Goal: Find specific page/section: Find specific page/section

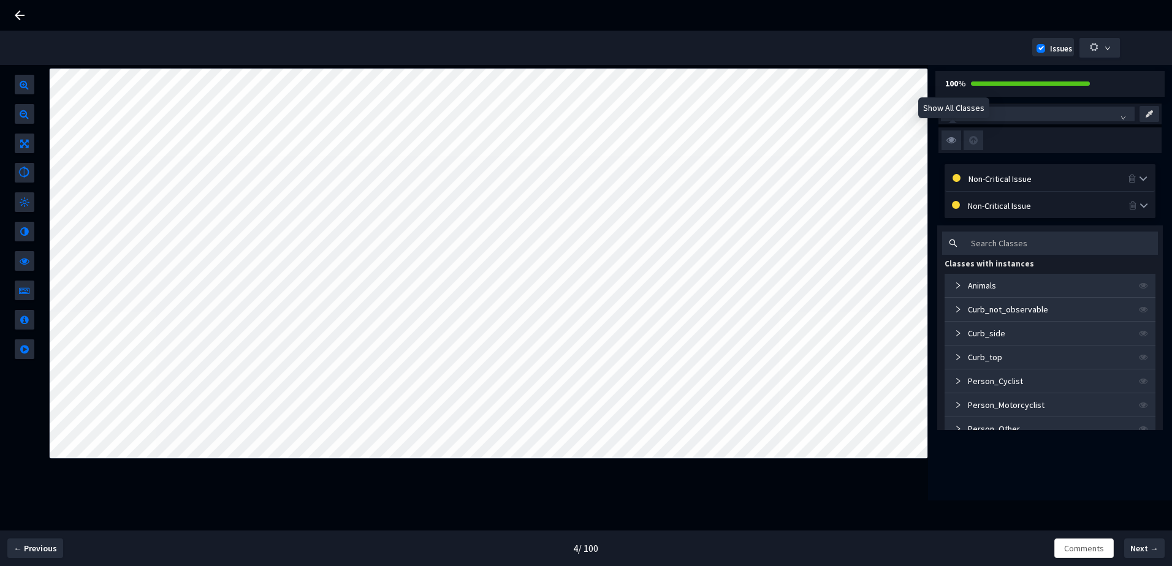
click at [954, 137] on img at bounding box center [951, 141] width 20 height 20
click at [0, 0] on input "checkbox" at bounding box center [0, 0] width 0 height 0
click at [953, 137] on img at bounding box center [951, 141] width 20 height 20
click at [0, 0] on input "checkbox" at bounding box center [0, 0] width 0 height 0
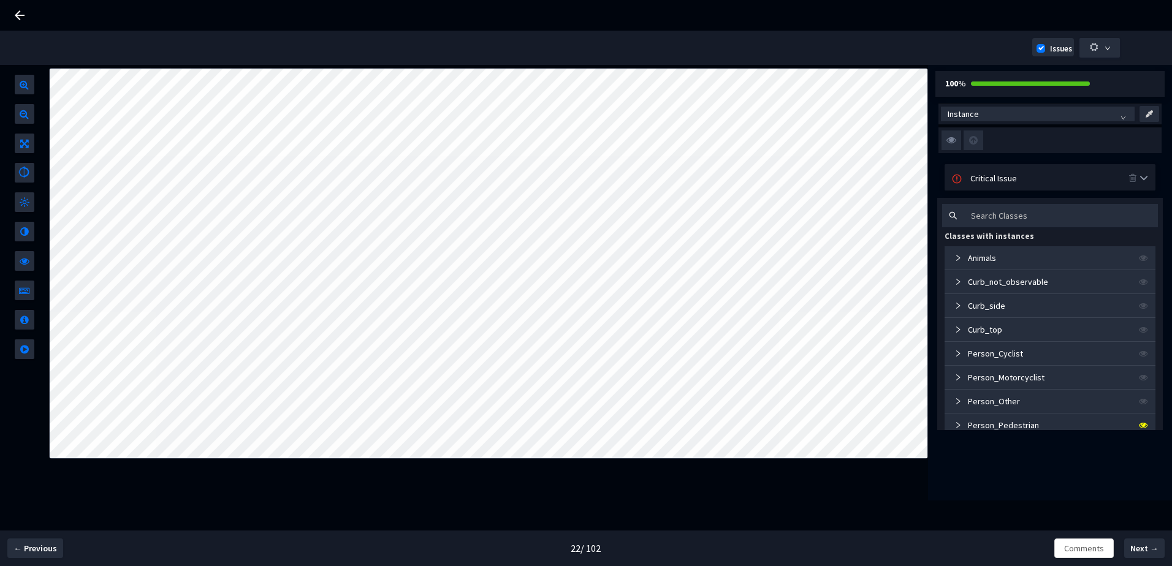
click at [944, 142] on img at bounding box center [951, 141] width 20 height 20
click at [0, 0] on input "checkbox" at bounding box center [0, 0] width 0 height 0
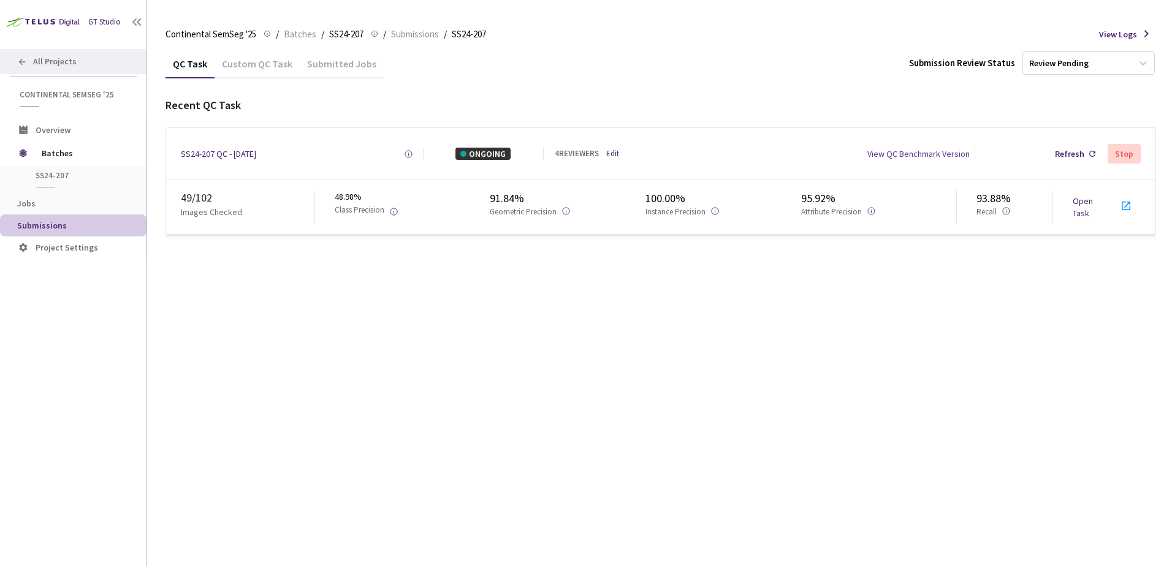
click at [79, 64] on div "All Projects" at bounding box center [73, 61] width 146 height 25
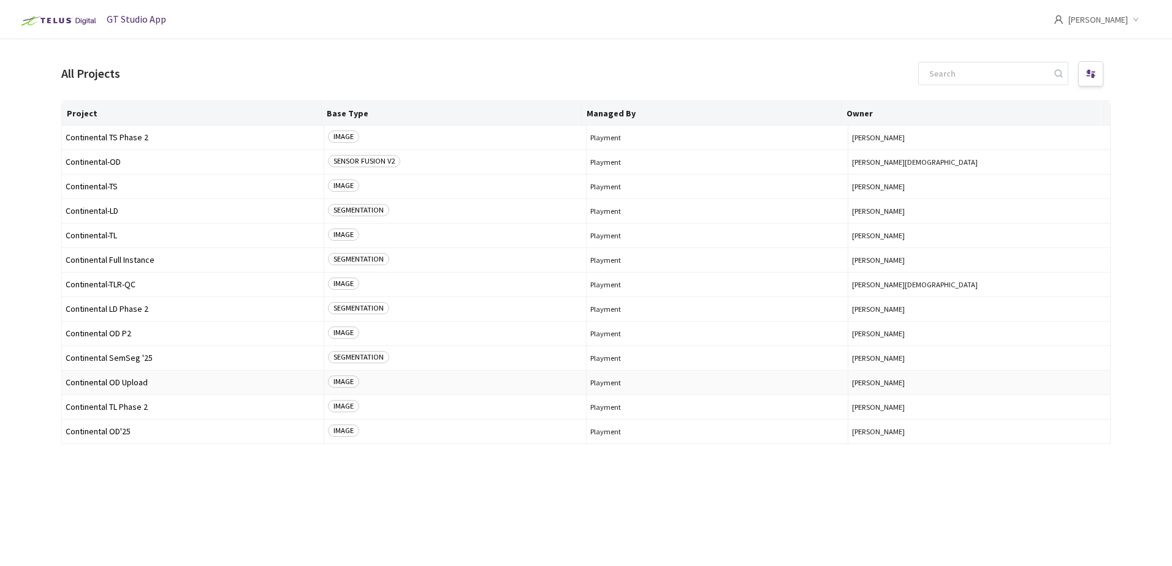
click at [137, 388] on td "Continental OD Upload" at bounding box center [193, 383] width 262 height 25
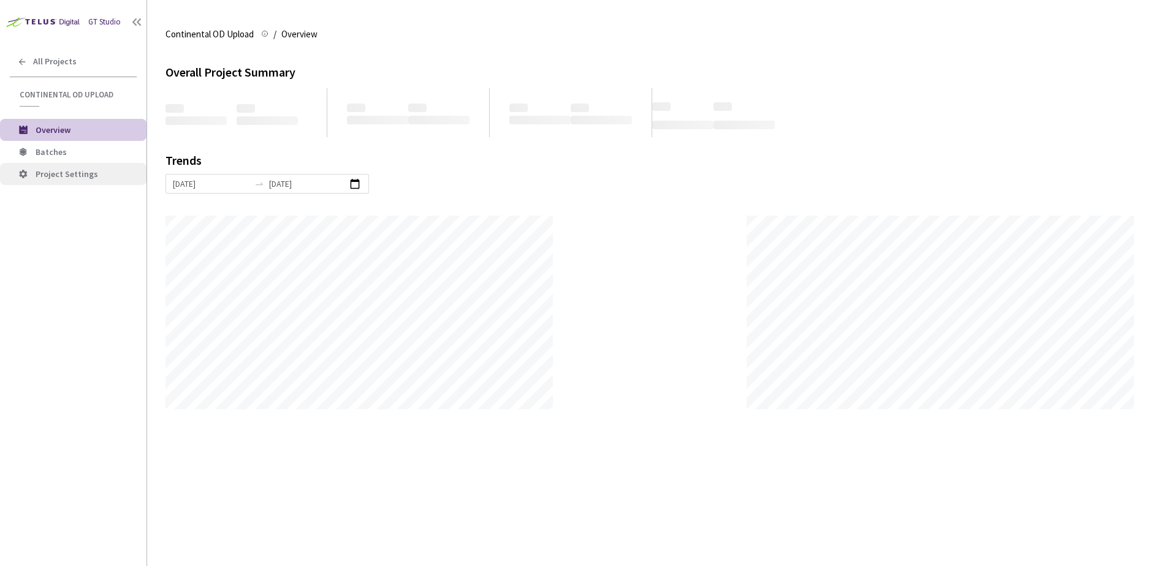
scroll to position [566, 1172]
click at [63, 156] on span "Batches" at bounding box center [51, 151] width 31 height 11
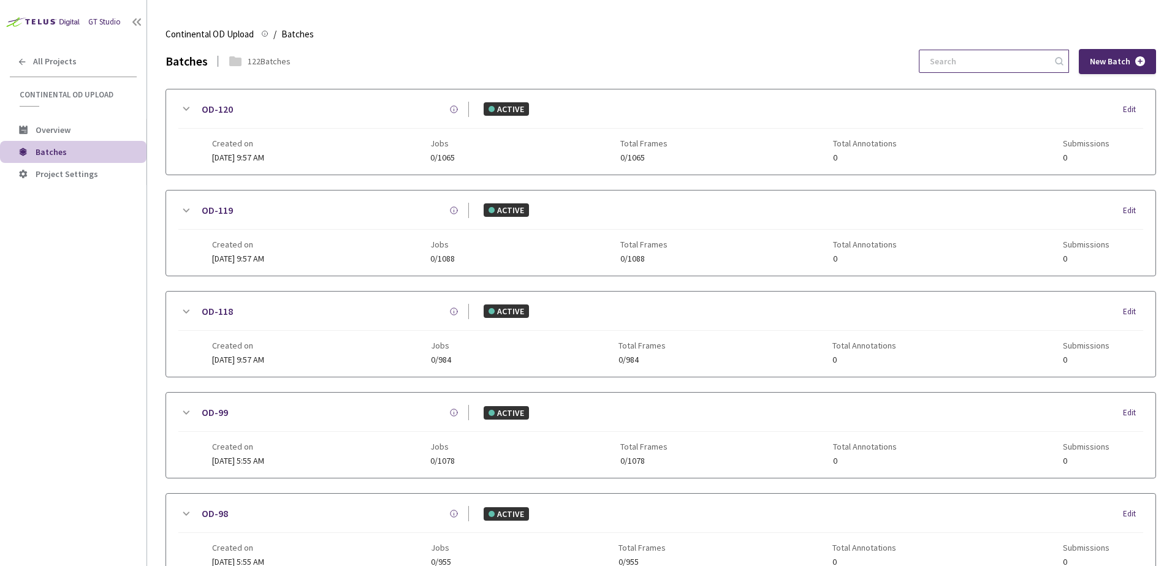
click at [961, 63] on input at bounding box center [987, 61] width 131 height 22
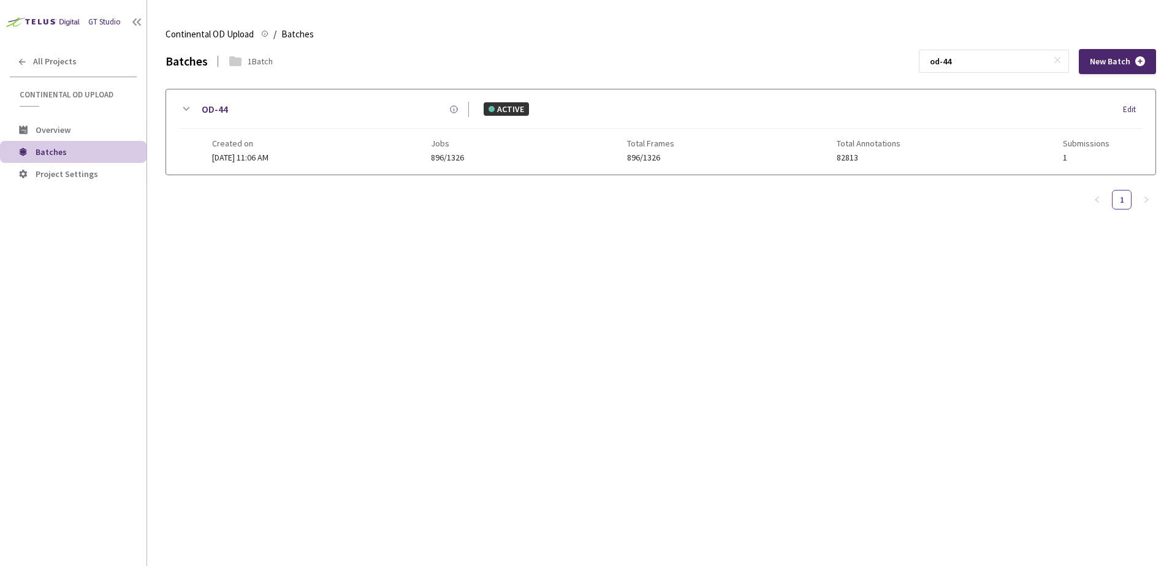
type input "od-44"
click at [183, 102] on div at bounding box center [185, 109] width 15 height 15
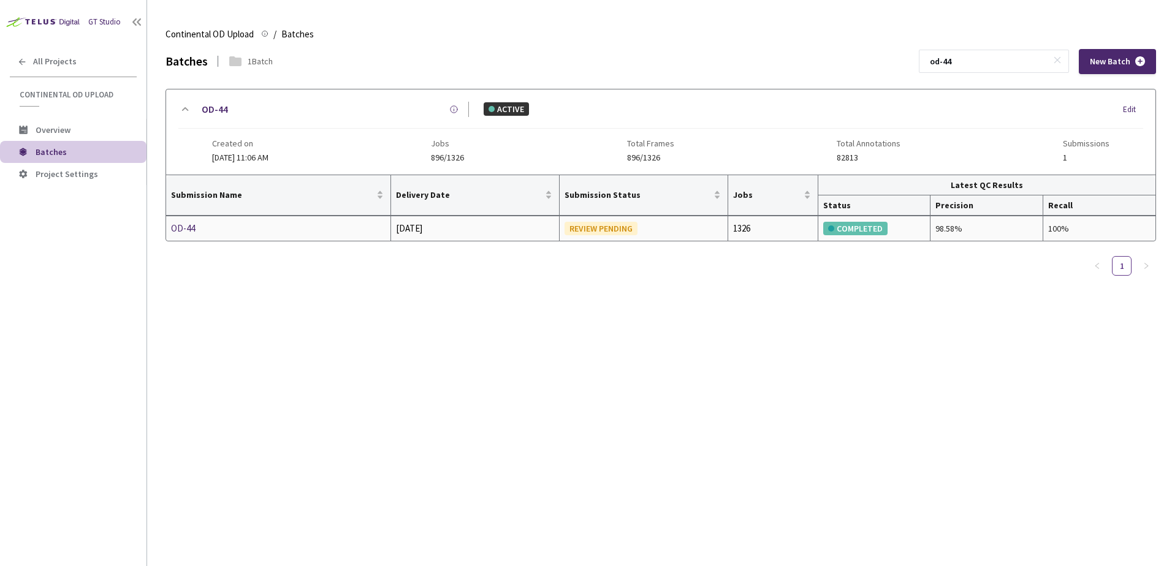
click at [194, 237] on td "OD-44" at bounding box center [278, 228] width 225 height 25
click at [191, 231] on div "OD-44" at bounding box center [236, 228] width 130 height 15
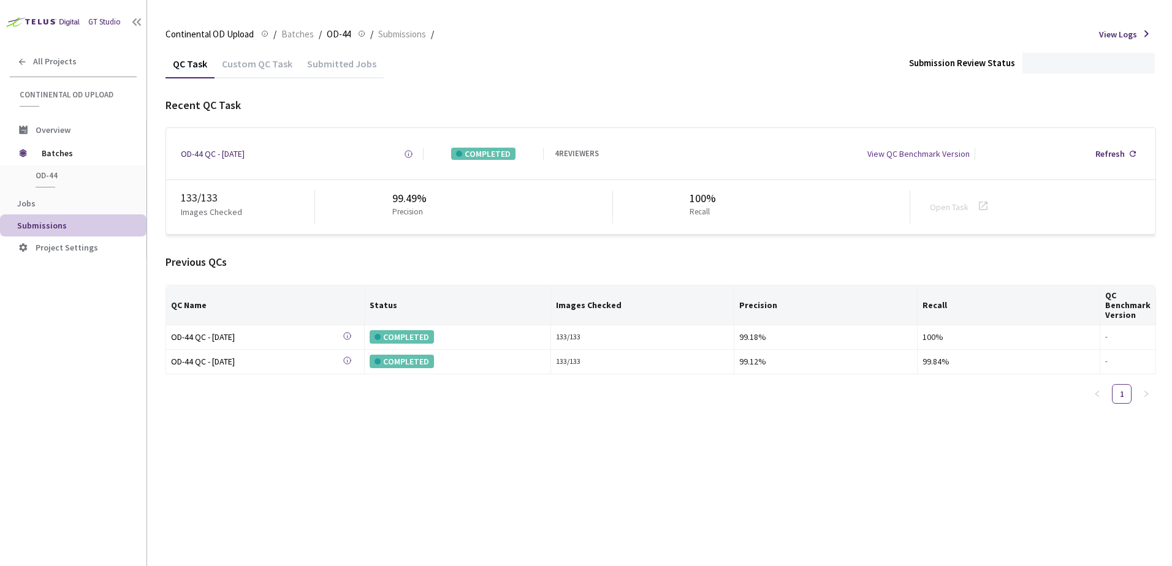
click at [252, 59] on div "Custom QC Task" at bounding box center [256, 68] width 85 height 21
